Goal: Information Seeking & Learning: Learn about a topic

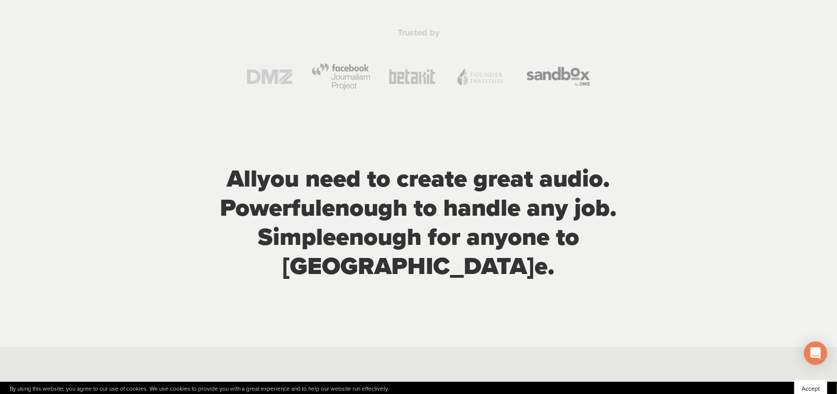
scroll to position [485, 0]
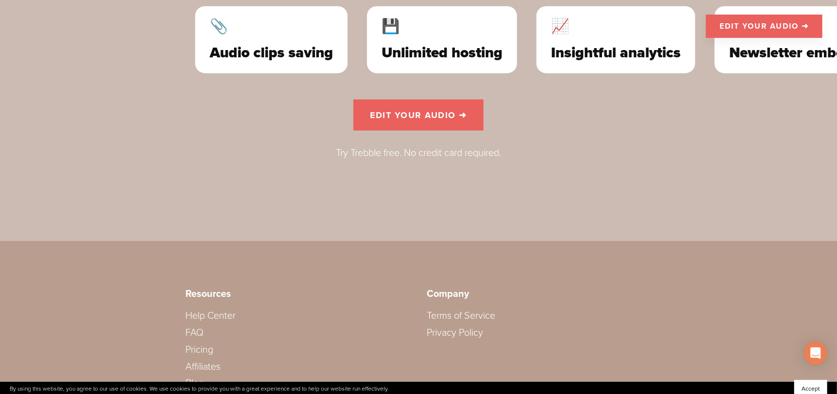
scroll to position [3012, 0]
